Goal: Task Accomplishment & Management: Complete application form

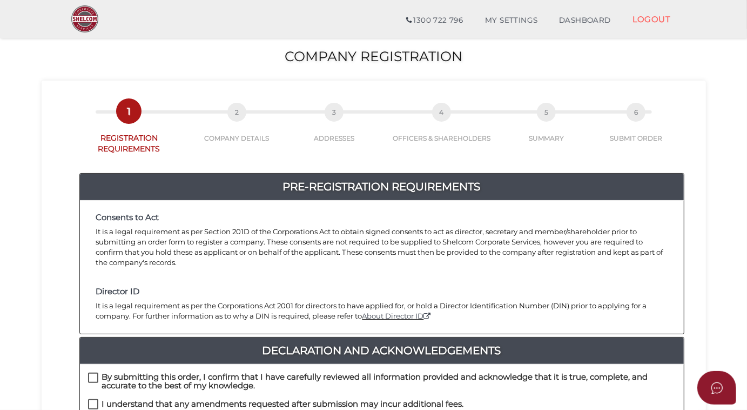
scroll to position [147, 0]
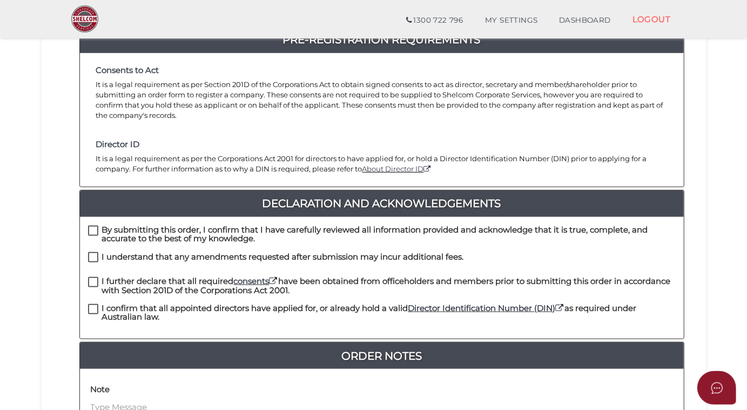
click at [95, 225] on label "By submitting this order, I confirm that I have carefully reviewed all informat…" at bounding box center [382, 232] width 588 height 14
checkbox input "true"
click at [92, 252] on label "I understand that any amendments requested after submission may incur additiona…" at bounding box center [276, 259] width 376 height 14
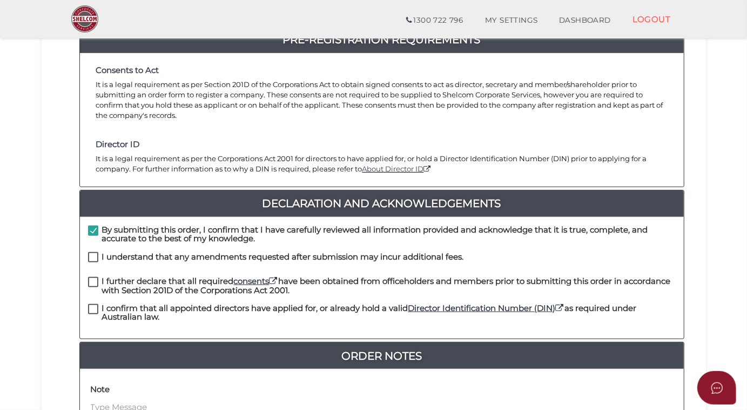
checkbox input "true"
click at [92, 277] on label "I further declare that all required consents have been obtained from officehold…" at bounding box center [382, 284] width 588 height 14
checkbox input "true"
drag, startPoint x: 92, startPoint y: 296, endPoint x: 97, endPoint y: 294, distance: 5.6
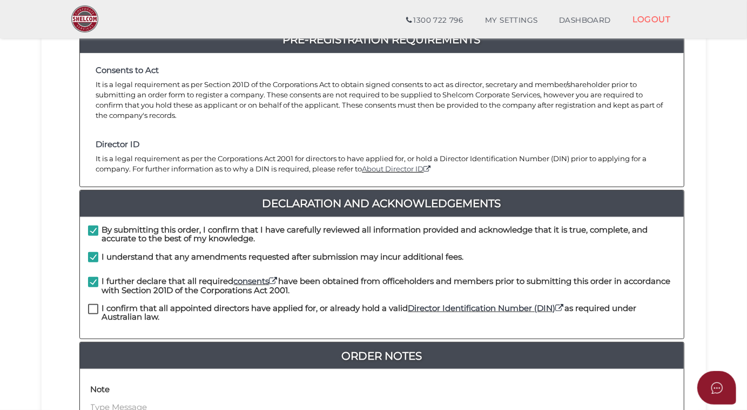
click at [97, 304] on label "I confirm that all appointed directors have applied for, or already hold a vali…" at bounding box center [382, 311] width 588 height 14
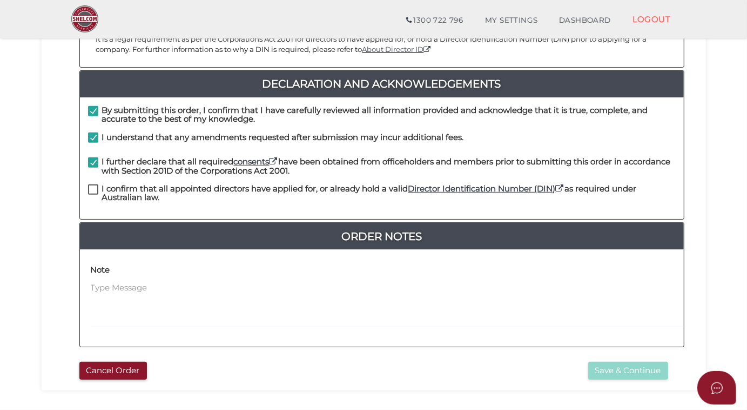
scroll to position [320, 0]
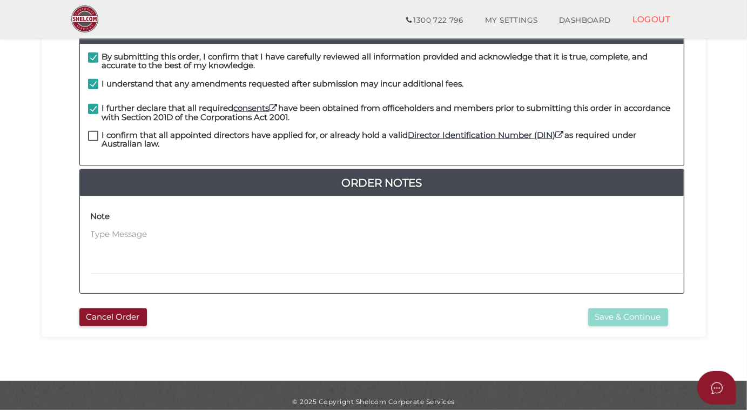
click at [95, 131] on label "I confirm that all appointed directors have applied for, or already hold a vali…" at bounding box center [382, 138] width 588 height 14
checkbox input "true"
click at [619, 308] on button "Save & Continue" at bounding box center [628, 317] width 80 height 18
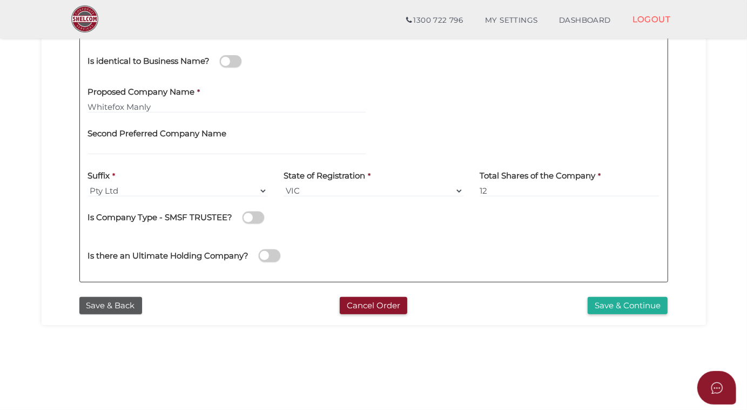
scroll to position [245, 0]
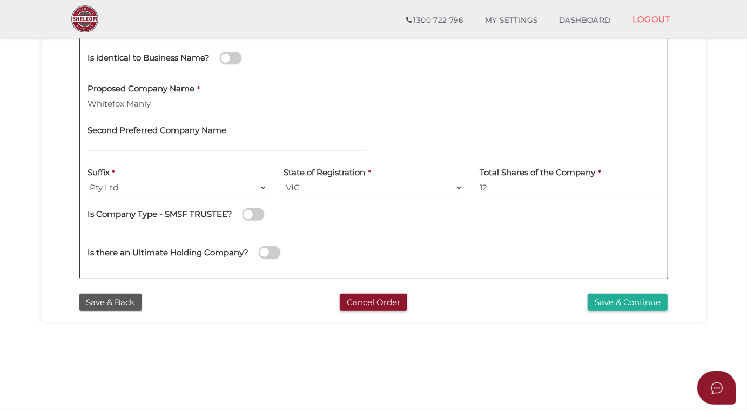
click at [632, 304] on button "Save & Continue" at bounding box center [628, 302] width 80 height 18
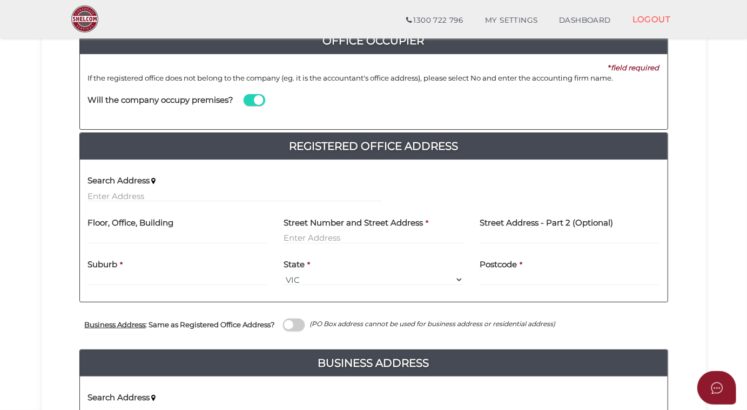
scroll to position [49, 0]
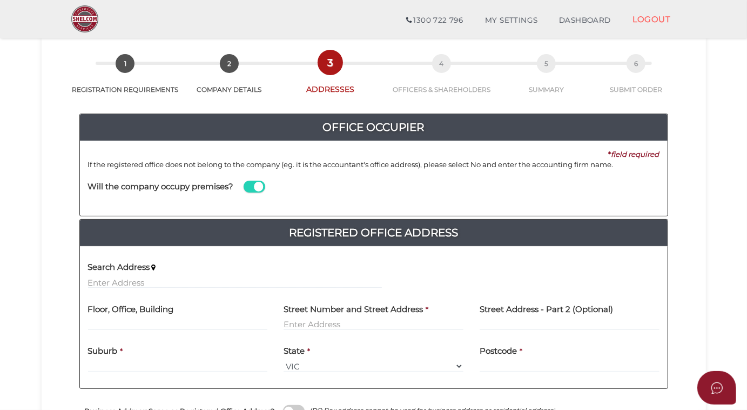
click at [249, 187] on span at bounding box center [255, 186] width 22 height 12
click at [0, 0] on input "checkbox" at bounding box center [0, 0] width 0 height 0
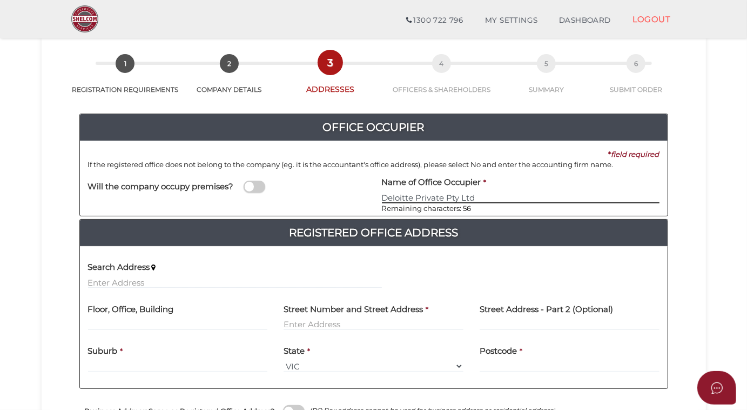
scroll to position [147, 0]
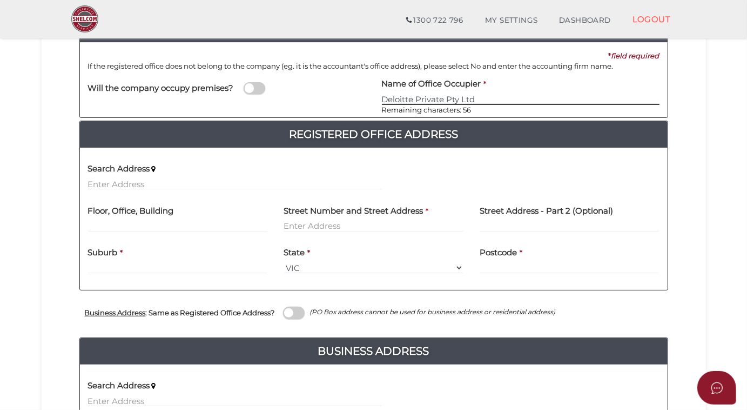
type input "Deloitte Private Pty Ltd"
click at [94, 180] on input "text" at bounding box center [235, 184] width 294 height 12
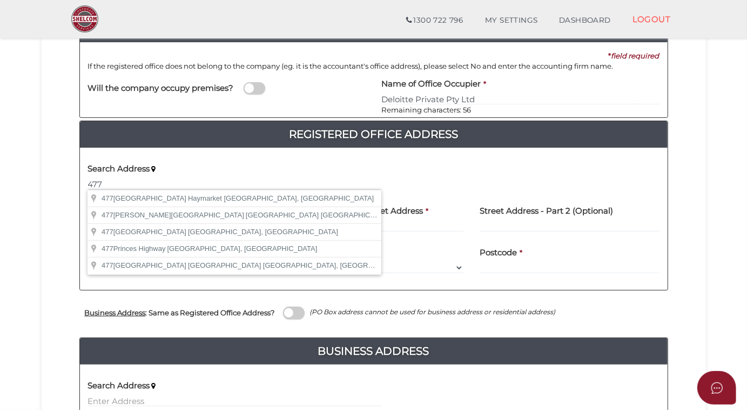
type input "477 Collins Street, Melbourne VIC, Australia"
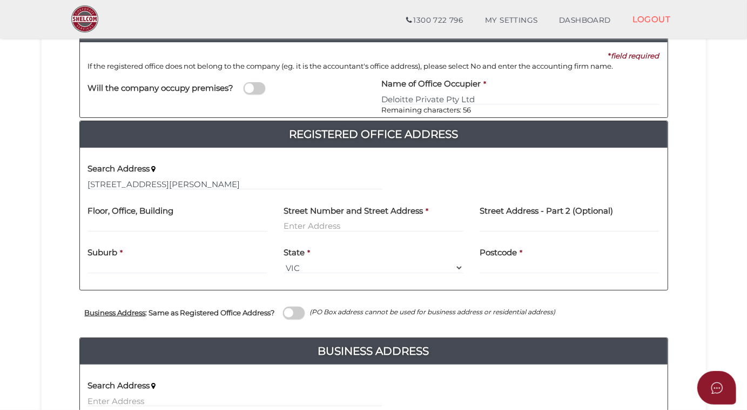
type input "477 Collins Street"
type input "Melbourne"
select select "VIC"
type input "3000"
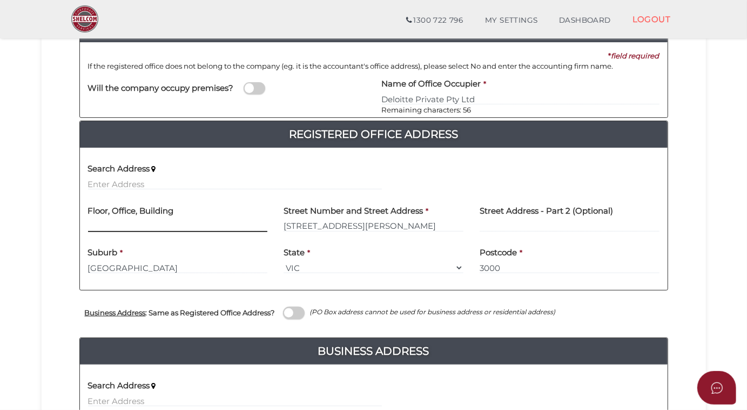
click at [109, 220] on input "text" at bounding box center [178, 226] width 180 height 12
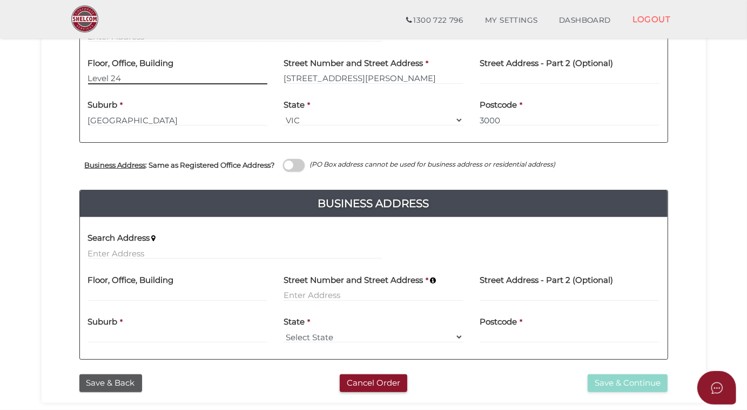
type input "Level 24"
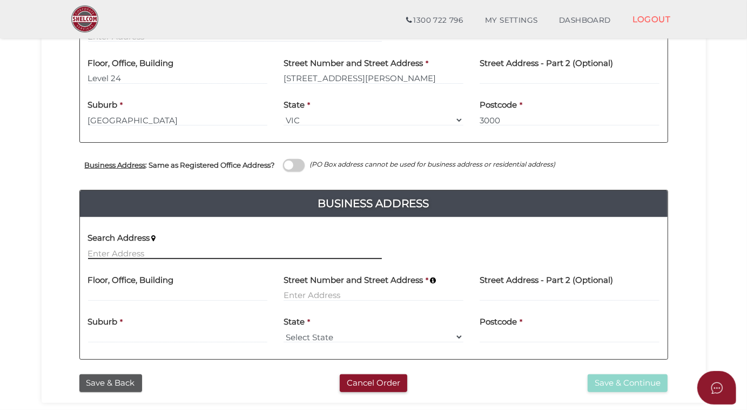
click at [151, 253] on input "text" at bounding box center [235, 253] width 294 height 12
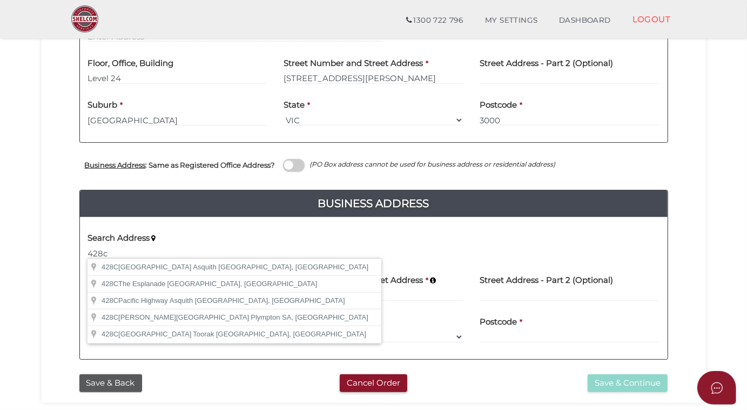
type input "428C Toorak Road, Toorak VIC, Australia"
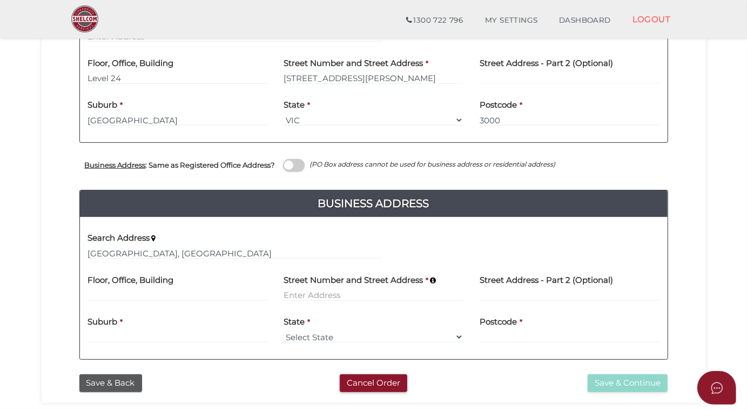
type input "428C Toorak Road"
type input "Toorak"
select select "VIC"
type input "3142"
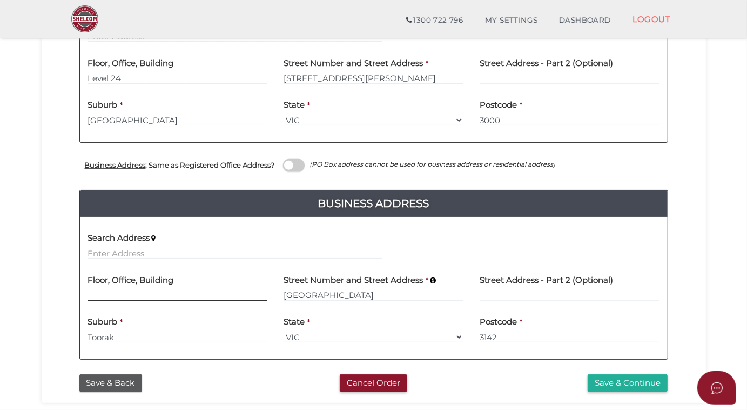
click at [115, 291] on input at bounding box center [178, 295] width 180 height 12
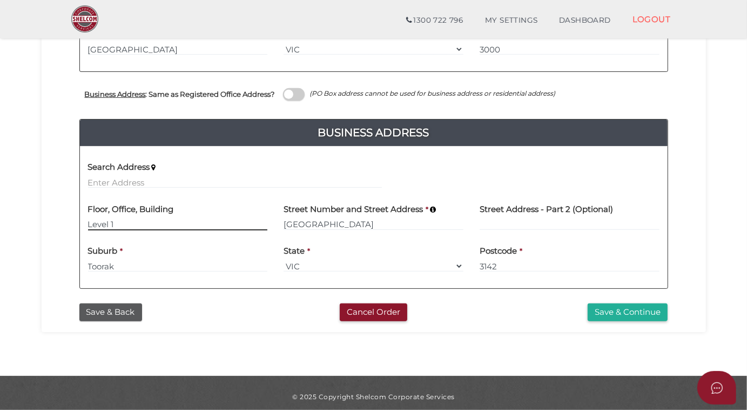
scroll to position [371, 0]
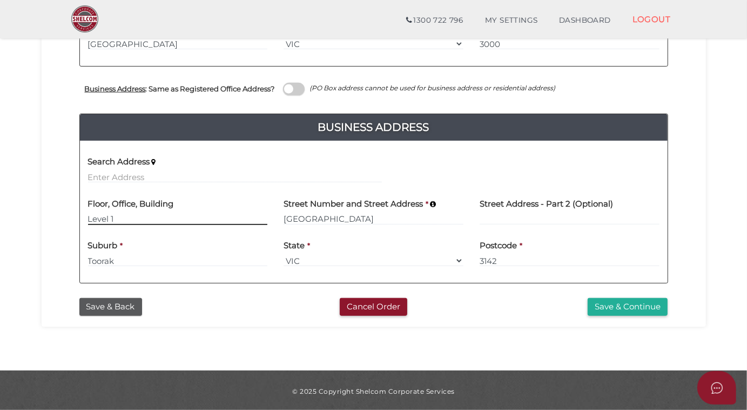
type input "Level 1"
click at [621, 305] on button "Save & Continue" at bounding box center [628, 307] width 80 height 18
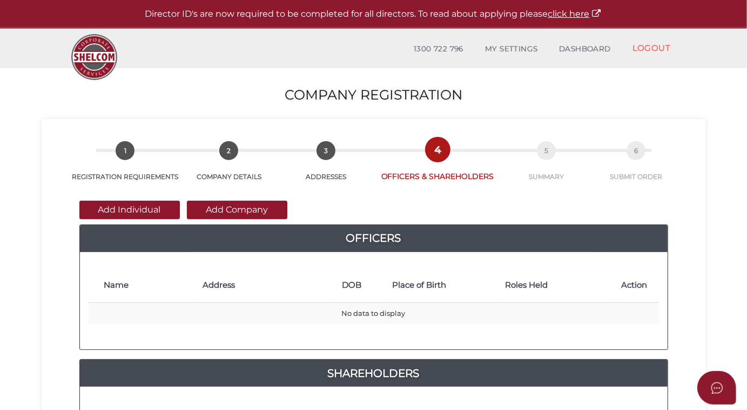
click at [128, 208] on button "Add Individual" at bounding box center [129, 209] width 100 height 18
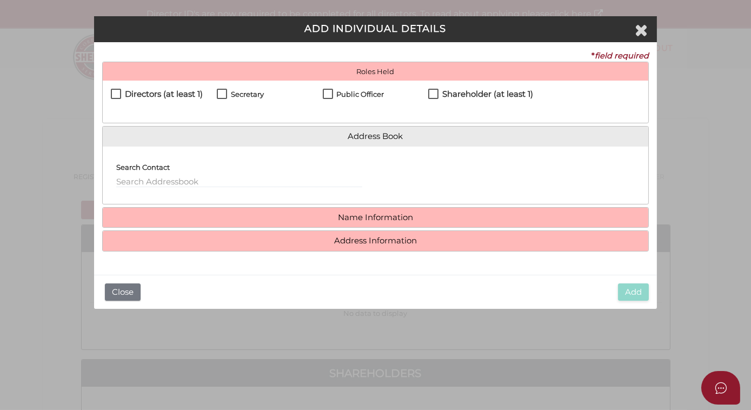
click at [117, 95] on label "Directors (at least 1)" at bounding box center [157, 97] width 92 height 14
checkbox input "true"
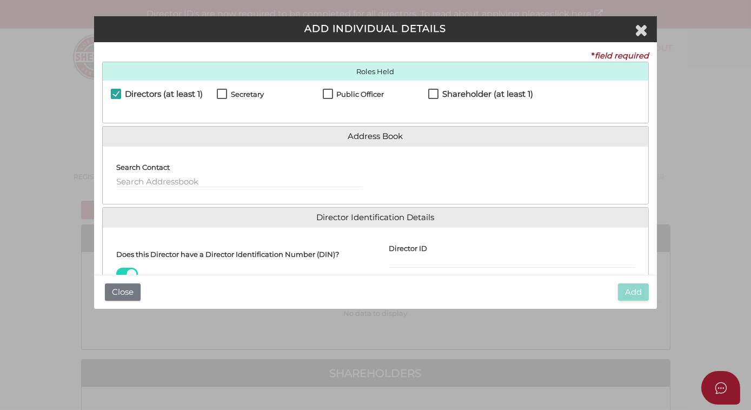
click at [219, 91] on label "Secretary" at bounding box center [240, 97] width 47 height 14
checkbox input "true"
click at [329, 93] on label "Public Officer" at bounding box center [354, 97] width 62 height 14
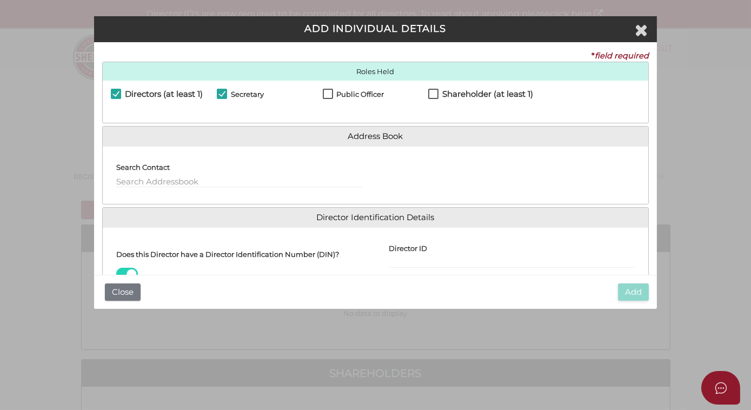
checkbox input "true"
click at [138, 178] on input "text" at bounding box center [239, 182] width 246 height 12
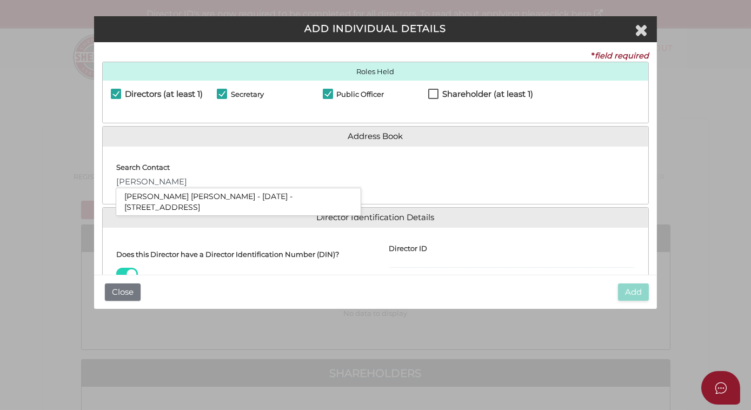
click at [185, 192] on li "Martin Jovan Fox - 30/06/1987 - 41 Mathoura Road, Toorak, VIC, 3142" at bounding box center [238, 201] width 244 height 27
type input "Martin"
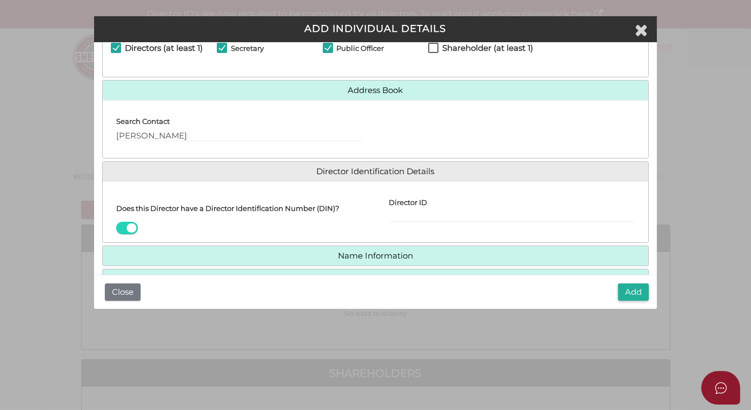
scroll to position [98, 0]
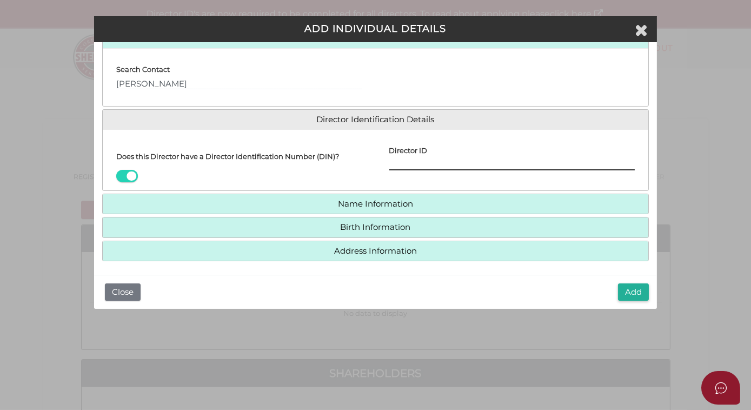
click at [389, 167] on input "Director ID" at bounding box center [512, 164] width 246 height 12
paste input "036 86015 94935"
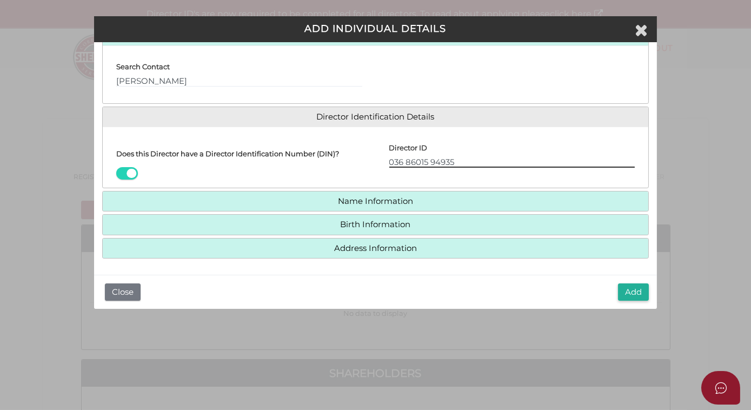
scroll to position [100, 0]
type input "036 86015 94935"
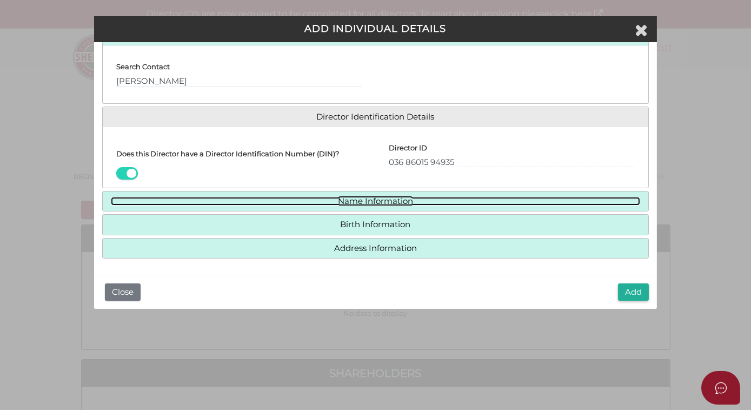
click at [365, 199] on link "Name Information" at bounding box center [376, 201] width 530 height 9
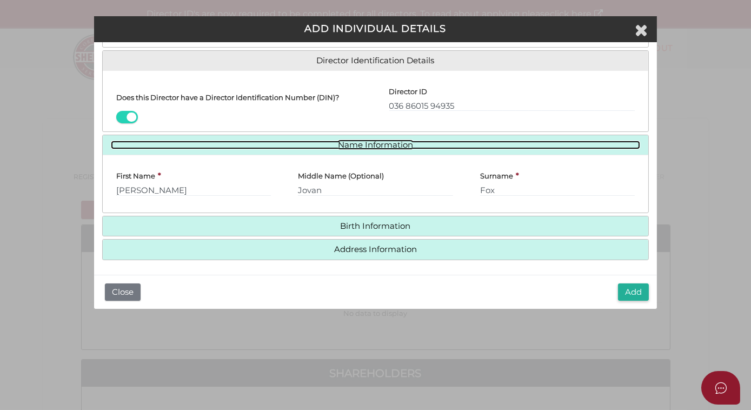
scroll to position [158, 0]
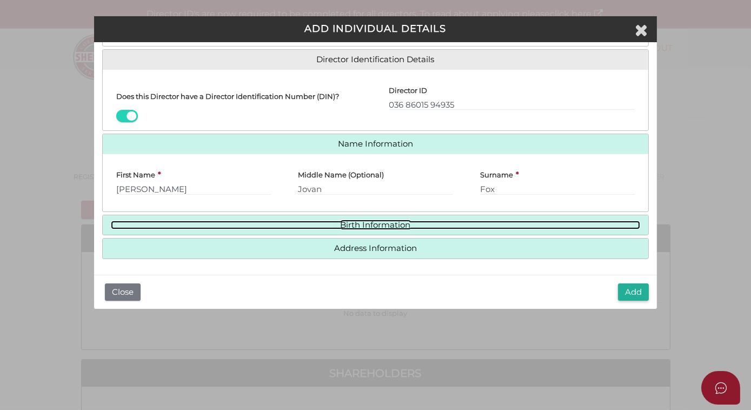
click at [389, 223] on link "Birth Information" at bounding box center [376, 224] width 530 height 9
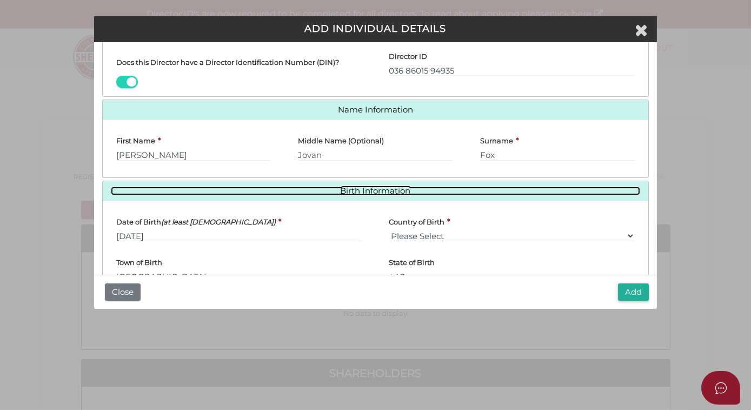
scroll to position [256, 0]
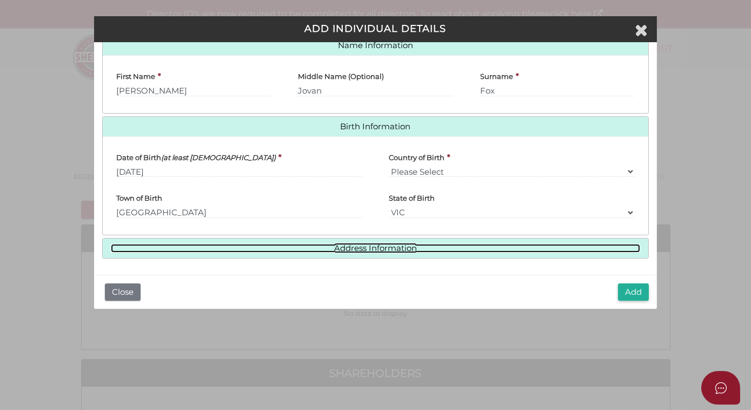
click at [374, 247] on link "Address Information" at bounding box center [376, 248] width 530 height 9
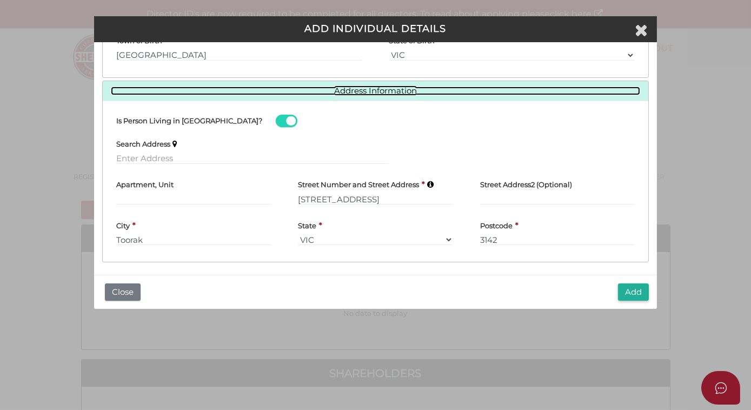
scroll to position [417, 0]
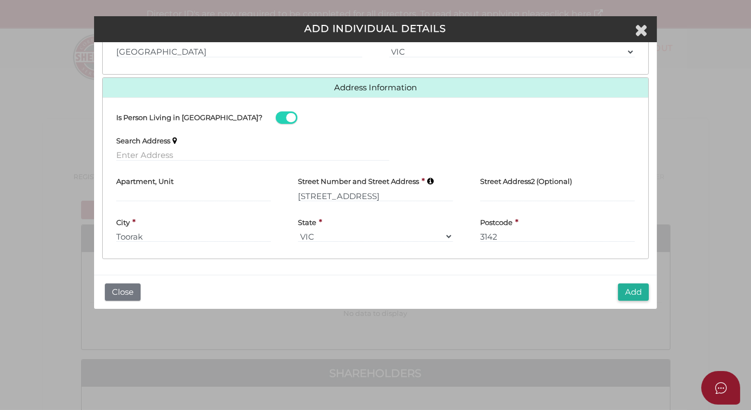
click at [628, 291] on button "Add" at bounding box center [633, 292] width 31 height 18
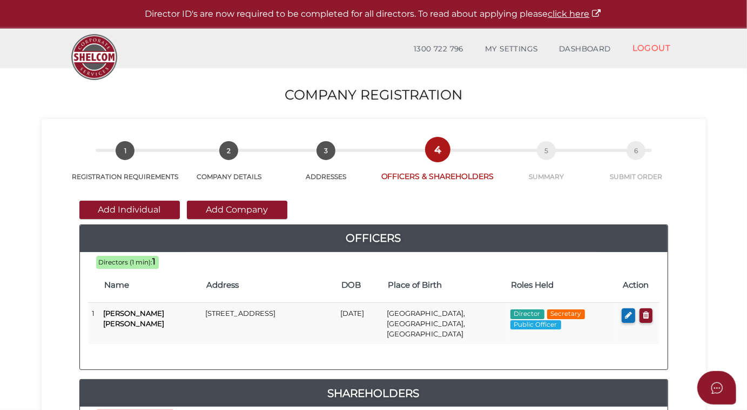
click at [218, 213] on button "Add Company" at bounding box center [237, 209] width 100 height 18
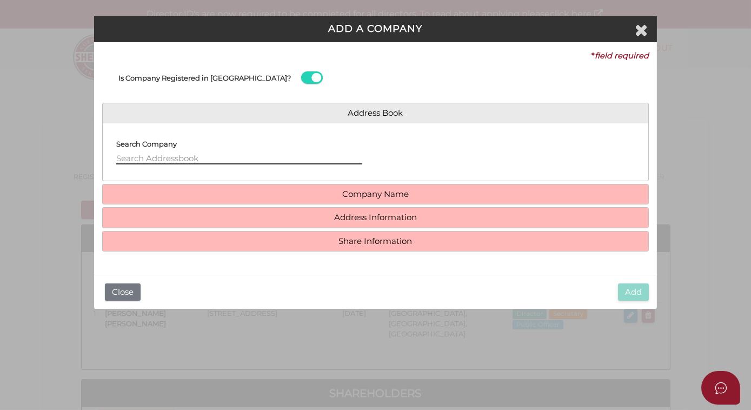
click at [145, 155] on input "text" at bounding box center [239, 158] width 246 height 12
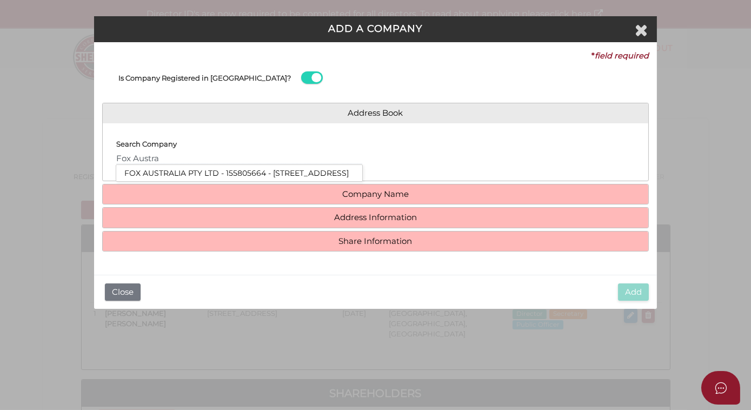
click at [226, 171] on li "FOX AUSTRALIA PTY LTD - 155805664 - 428c Toorak Road, Toorak, VIC, 3142" at bounding box center [239, 173] width 246 height 16
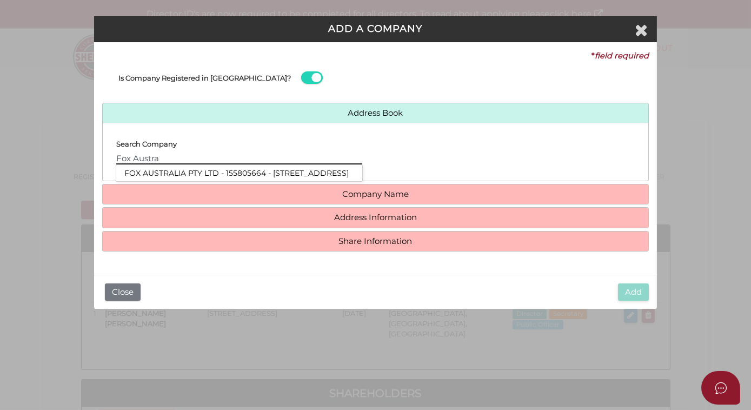
drag, startPoint x: 171, startPoint y: 160, endPoint x: 99, endPoint y: 159, distance: 71.3
click at [99, 159] on div "* field required Is Company Registered in Australia? Address Book Search Compan…" at bounding box center [375, 158] width 563 height 232
click at [143, 176] on li "FOX AUSTRALIA PTY LTD - 155805664 - 428c Toorak Road, Toorak, VIC, 3142" at bounding box center [239, 173] width 246 height 16
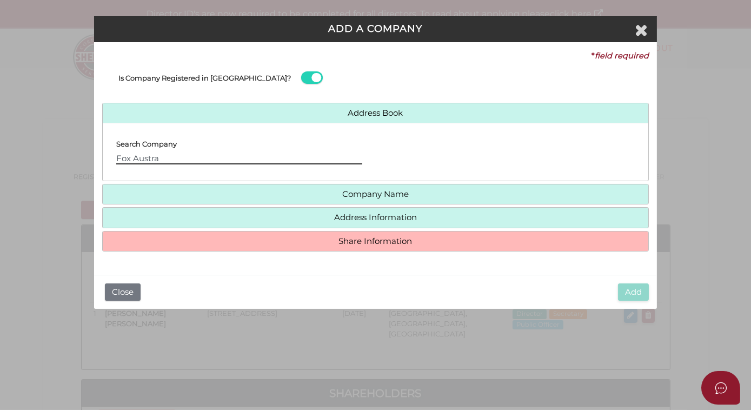
click at [164, 159] on input "Fox Austra" at bounding box center [239, 158] width 246 height 12
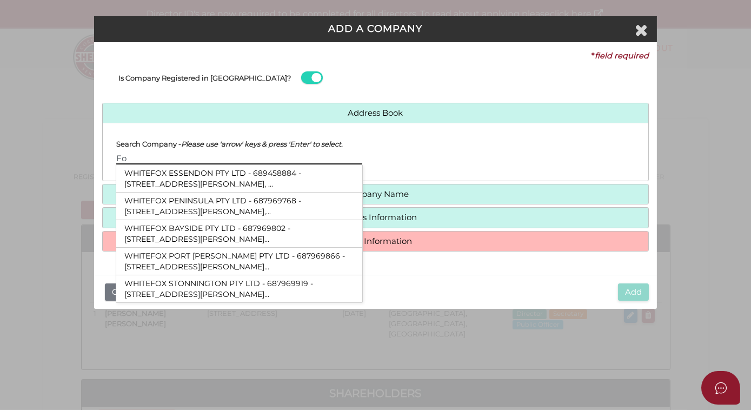
type input "F"
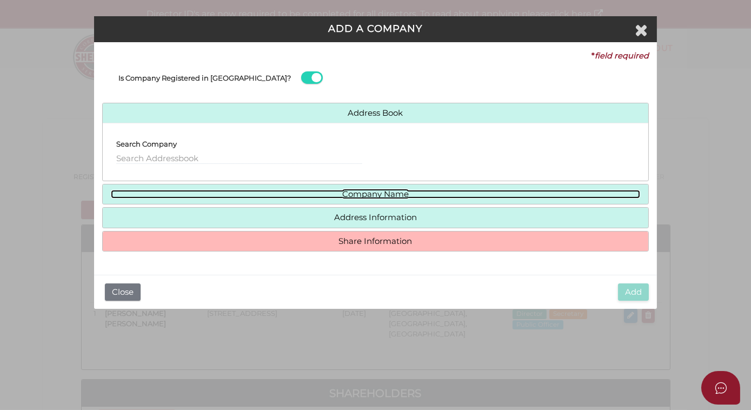
click at [358, 192] on link "Company Name" at bounding box center [376, 194] width 530 height 9
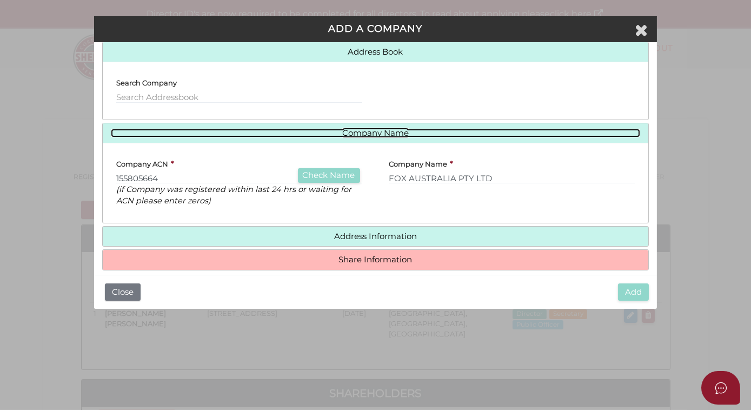
scroll to position [72, 0]
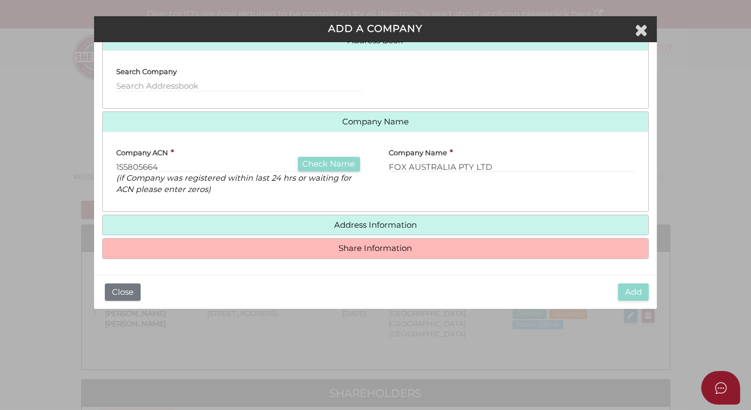
click at [387, 228] on h4 "Address Information" at bounding box center [376, 225] width 546 height 20
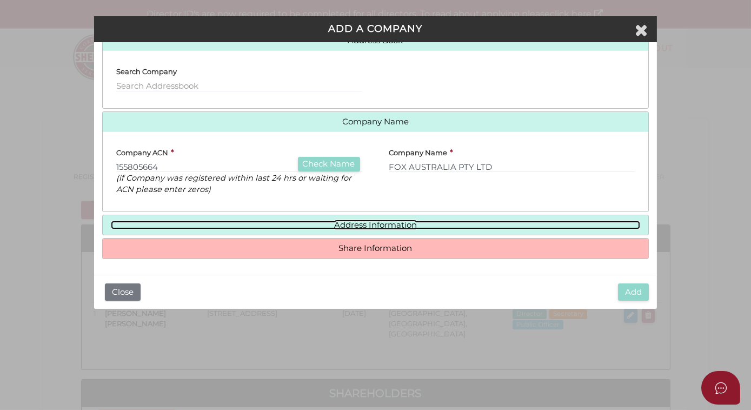
click at [365, 223] on link "Address Information" at bounding box center [376, 224] width 530 height 9
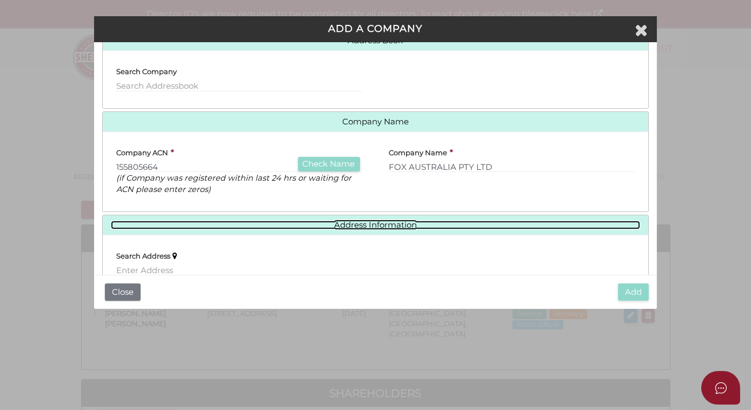
scroll to position [211, 0]
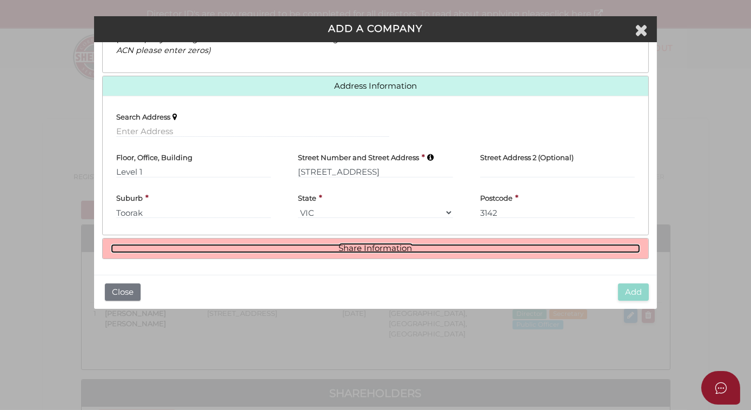
click at [359, 245] on link "Share Information" at bounding box center [376, 248] width 530 height 9
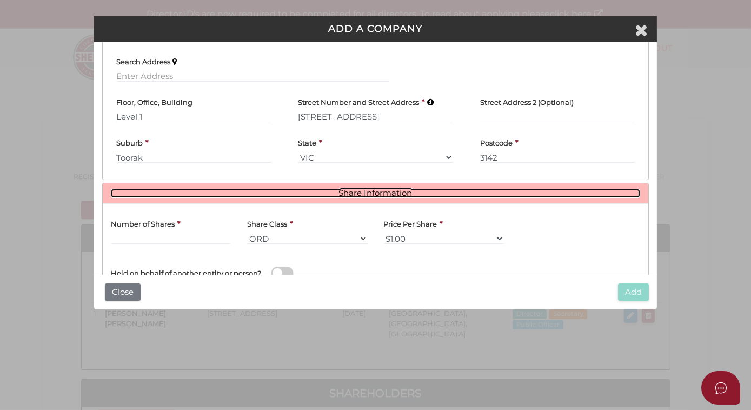
scroll to position [340, 0]
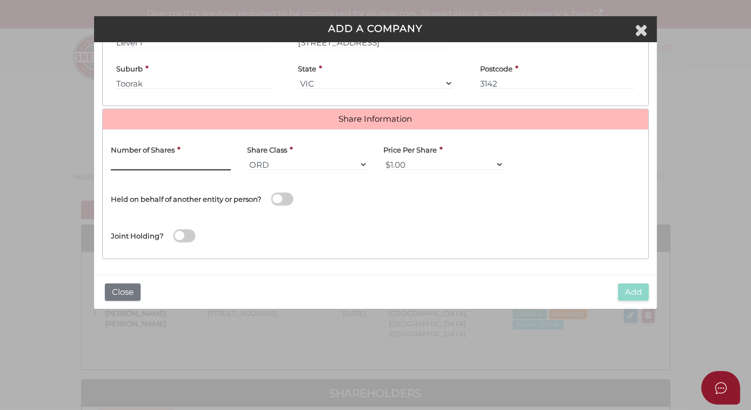
click at [143, 163] on input "text" at bounding box center [171, 164] width 120 height 12
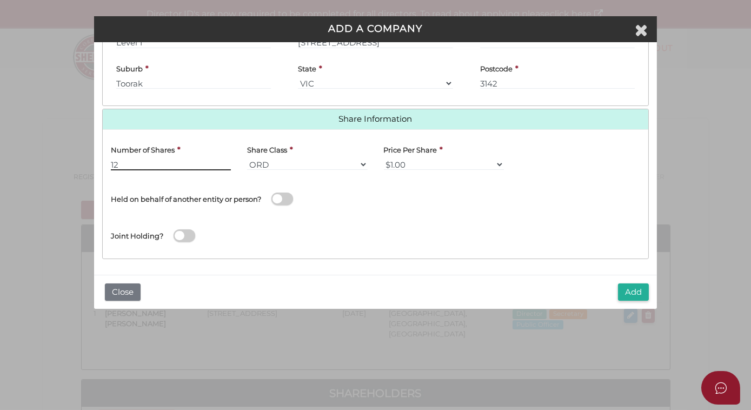
type input "12"
click at [278, 193] on span at bounding box center [282, 198] width 22 height 12
click at [0, 0] on input "checkbox" at bounding box center [0, 0] width 0 height 0
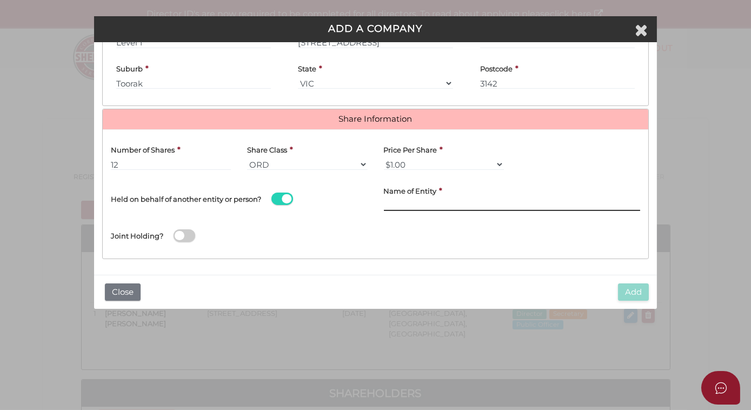
click at [384, 202] on input "text" at bounding box center [512, 205] width 257 height 12
paste input "The [PERSON_NAME] Trust"
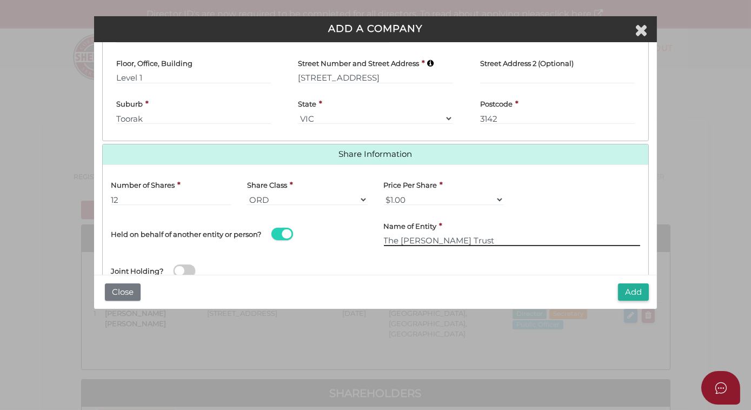
scroll to position [291, 0]
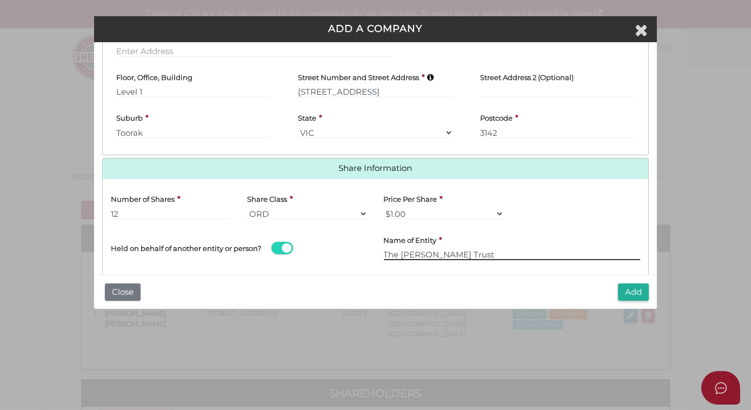
type input "The [PERSON_NAME] Trust"
click at [636, 290] on button "Add" at bounding box center [633, 292] width 31 height 18
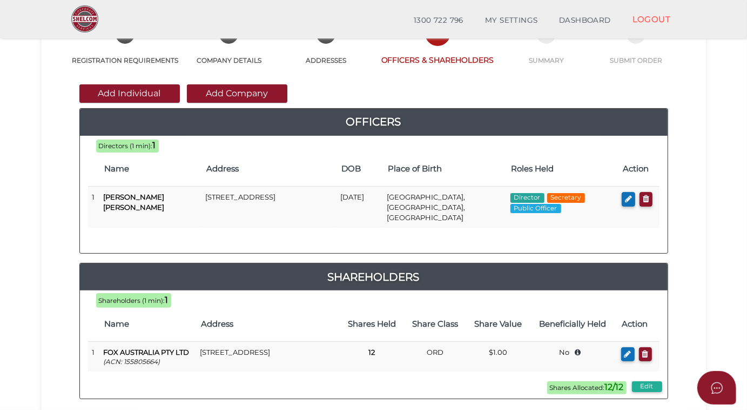
scroll to position [196, 0]
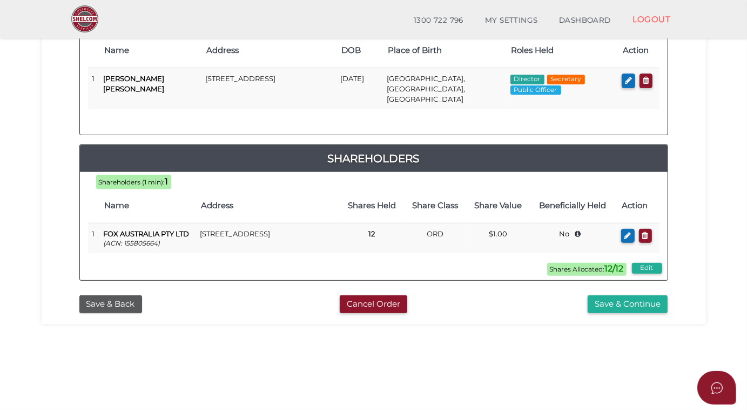
click at [618, 295] on button "Save & Continue" at bounding box center [628, 304] width 80 height 18
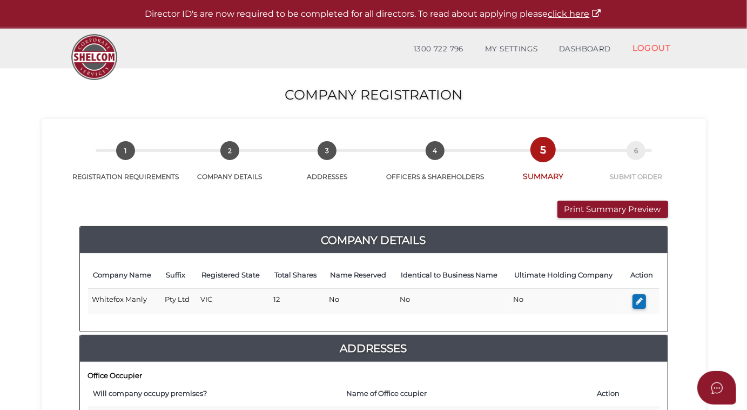
click at [601, 214] on button "Print Summary Preview" at bounding box center [613, 209] width 111 height 18
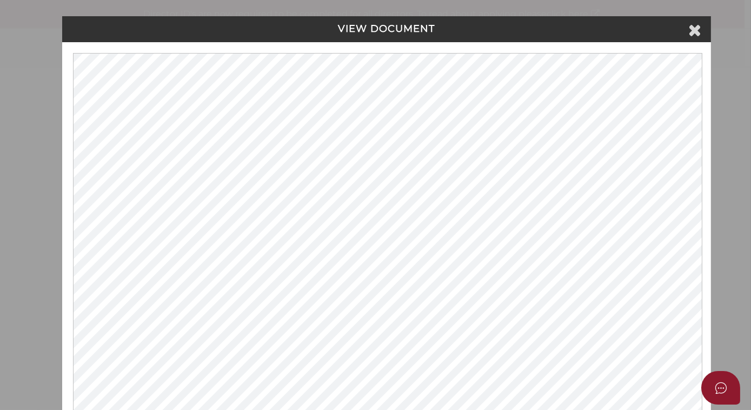
click at [698, 32] on icon at bounding box center [694, 30] width 13 height 16
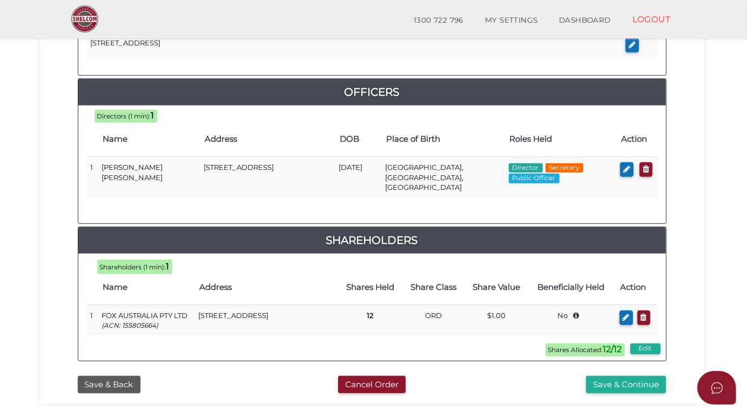
scroll to position [525, 0]
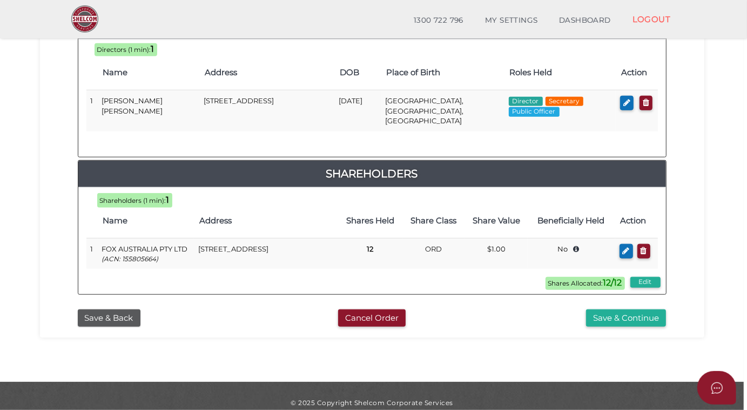
click at [602, 309] on button "Save & Continue" at bounding box center [626, 318] width 80 height 18
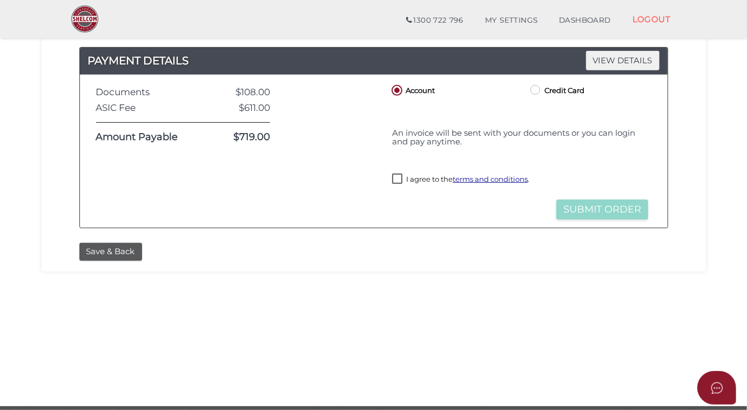
scroll to position [332, 0]
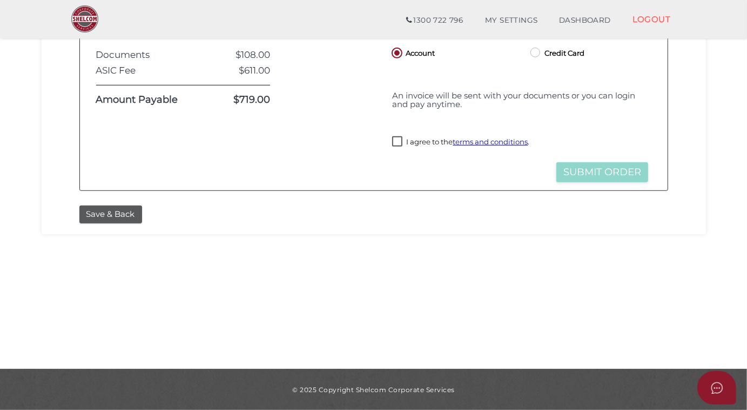
click at [111, 211] on button "Save & Back" at bounding box center [110, 214] width 63 height 18
